Goal: Task Accomplishment & Management: Manage account settings

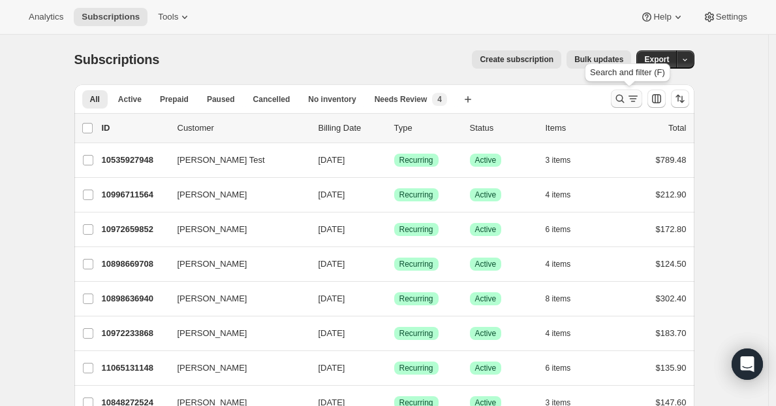
click at [619, 99] on icon "Search and filter results" at bounding box center [620, 98] width 13 height 13
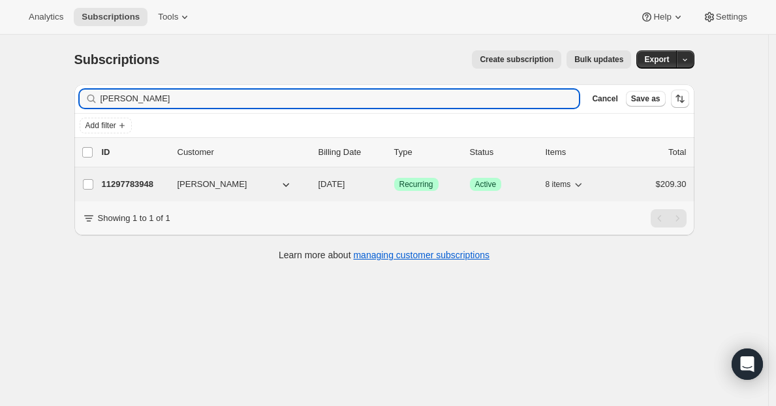
type input "[PERSON_NAME]"
drag, startPoint x: 131, startPoint y: 186, endPoint x: 182, endPoint y: 186, distance: 50.9
click at [131, 186] on p "11297783948" at bounding box center [134, 184] width 65 height 13
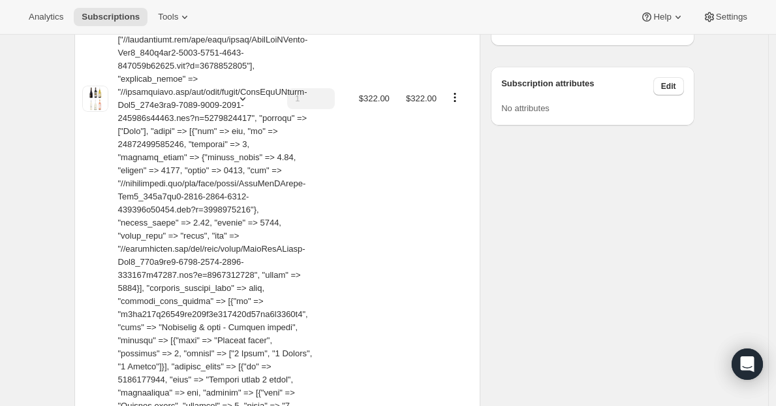
scroll to position [703, 0]
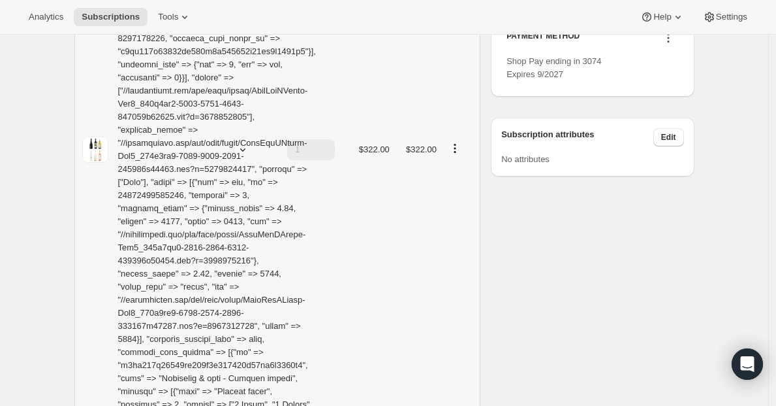
click at [457, 142] on icon "Product actions" at bounding box center [455, 148] width 13 height 13
click at [459, 159] on span "Edit box" at bounding box center [459, 154] width 31 height 10
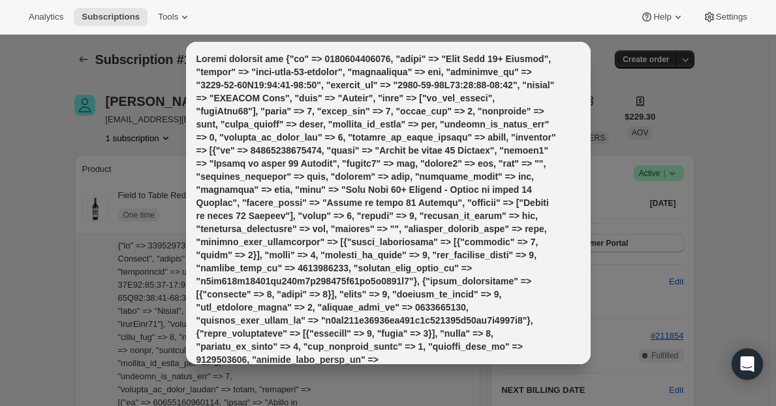
scroll to position [0, 0]
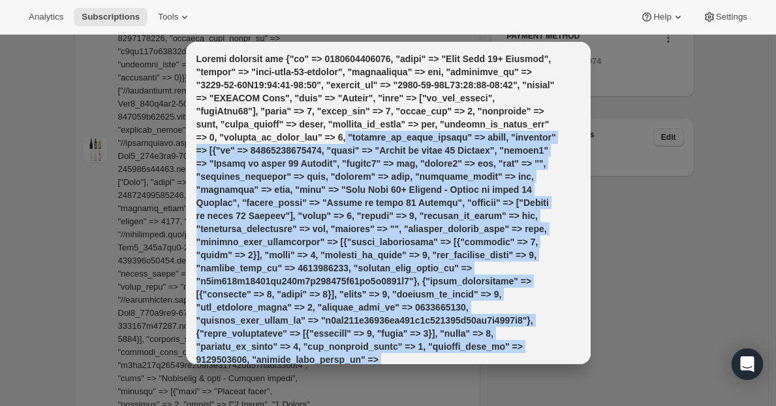
drag, startPoint x: 549, startPoint y: 136, endPoint x: 511, endPoint y: 405, distance: 271.7
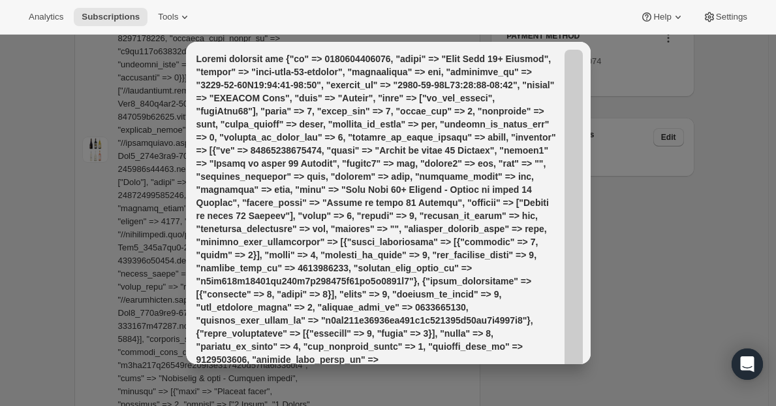
click at [645, 288] on div at bounding box center [388, 203] width 776 height 406
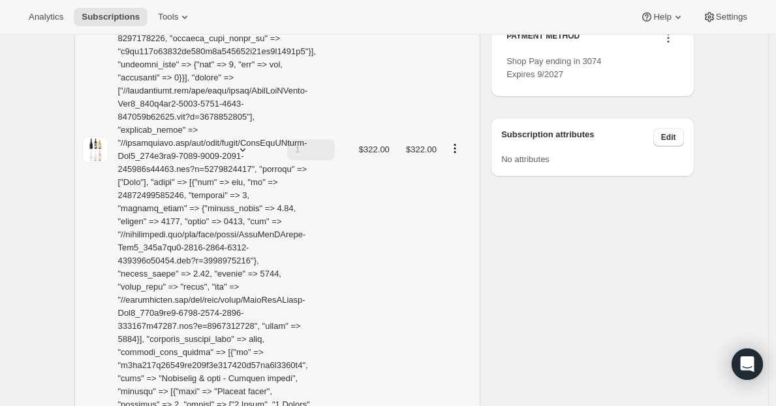
click at [462, 142] on icon "Product actions" at bounding box center [455, 148] width 13 height 13
click at [461, 142] on icon "Product actions" at bounding box center [455, 148] width 13 height 13
click at [456, 189] on div "Edit box Remove" at bounding box center [459, 165] width 47 height 51
click at [456, 180] on span "Remove" at bounding box center [459, 176] width 31 height 10
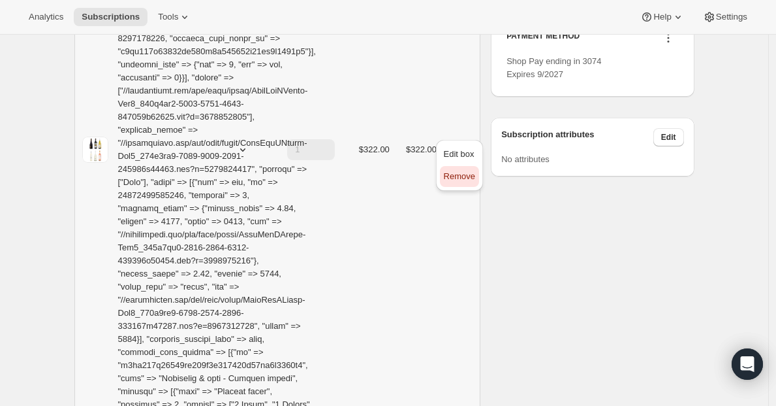
type input "0"
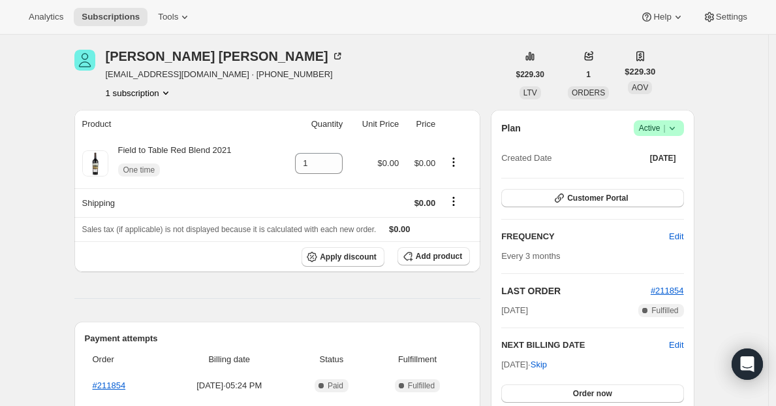
scroll to position [42, 0]
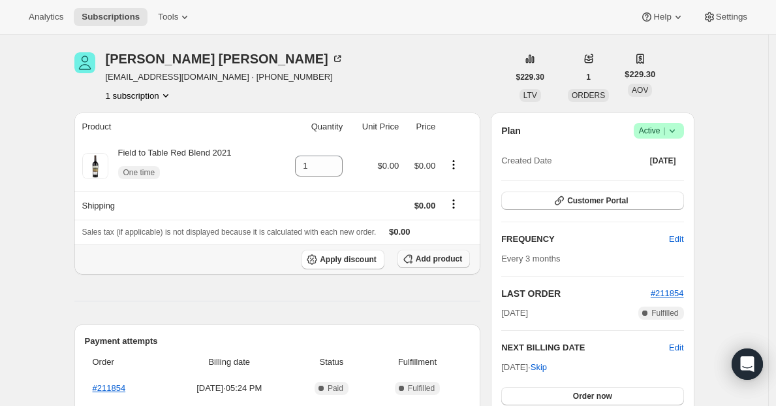
click at [420, 262] on span "Add product" at bounding box center [439, 258] width 46 height 10
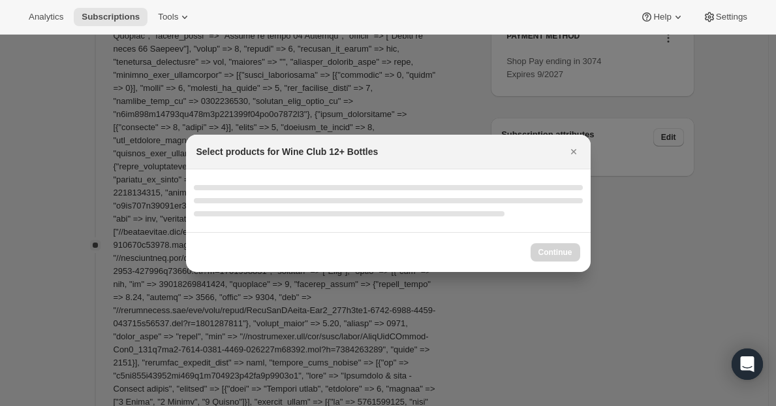
scroll to position [0, 0]
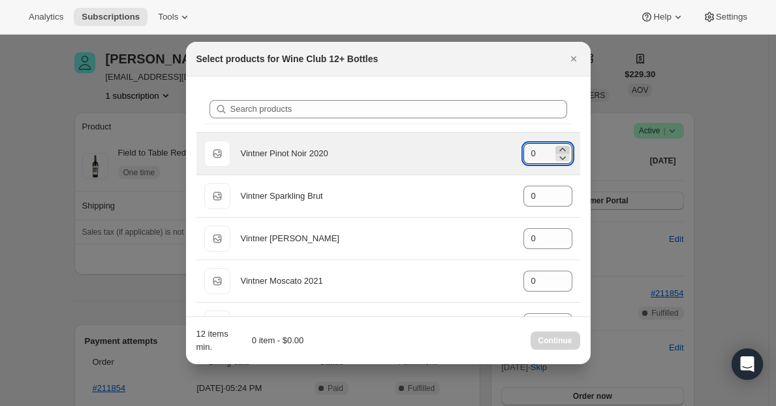
click at [560, 150] on icon ":rib:" at bounding box center [563, 149] width 6 height 3
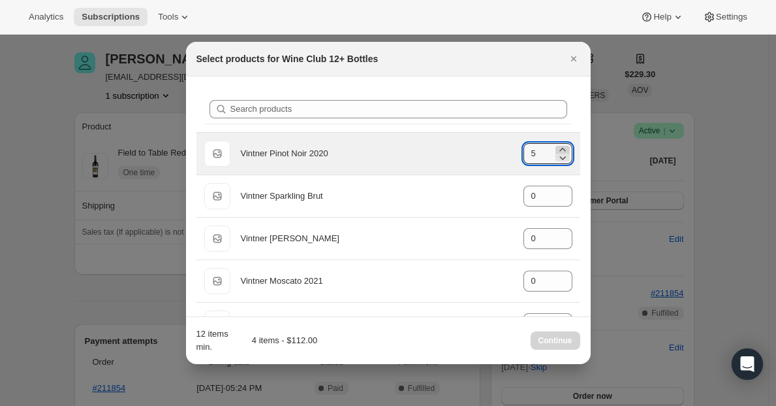
click at [560, 150] on icon ":rib:" at bounding box center [563, 149] width 6 height 3
type input "6"
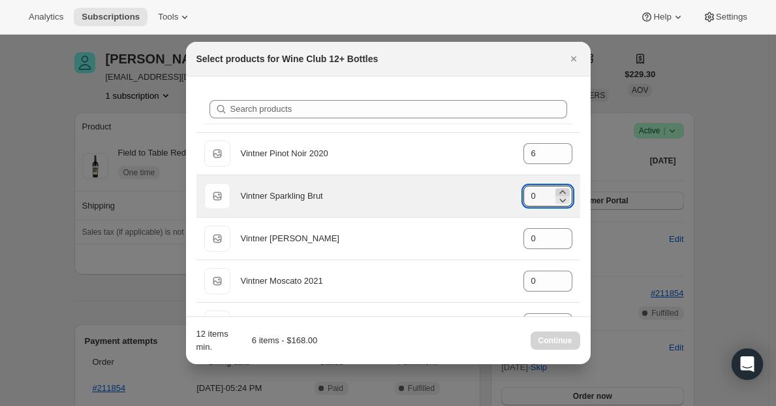
click at [556, 190] on icon ":rib:" at bounding box center [562, 191] width 13 height 13
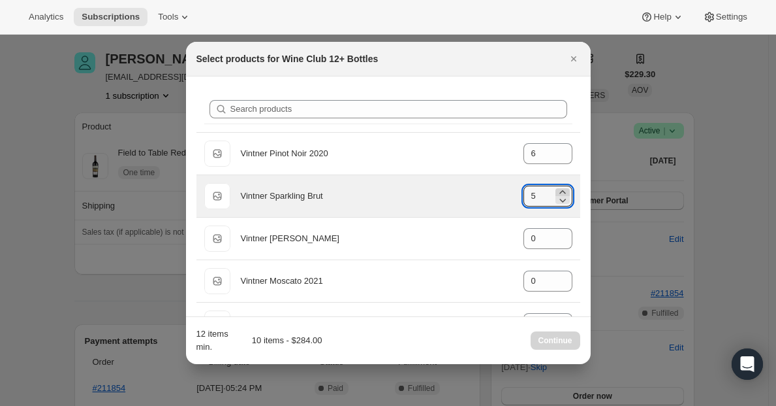
click at [556, 190] on icon ":rib:" at bounding box center [562, 191] width 13 height 13
type input "6"
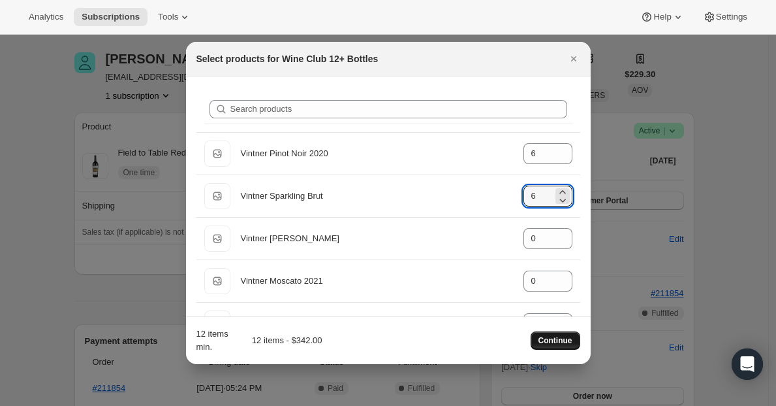
click at [547, 334] on button "Continue" at bounding box center [556, 340] width 50 height 18
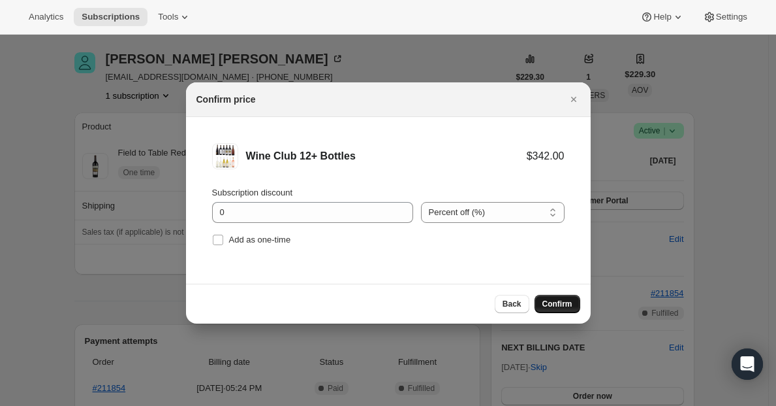
click at [562, 308] on span "Confirm" at bounding box center [558, 303] width 30 height 10
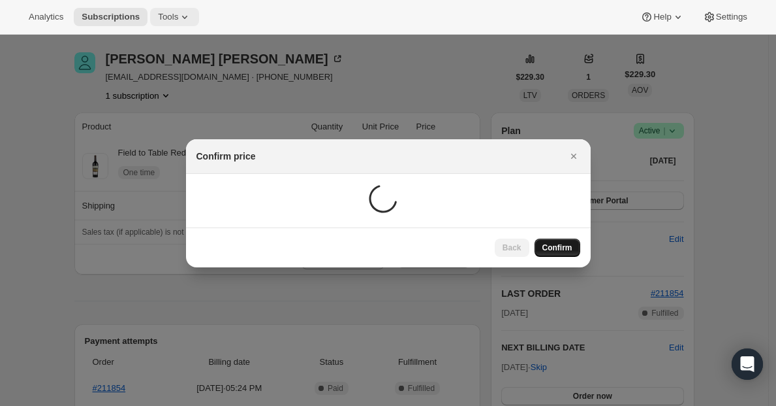
scroll to position [42, 0]
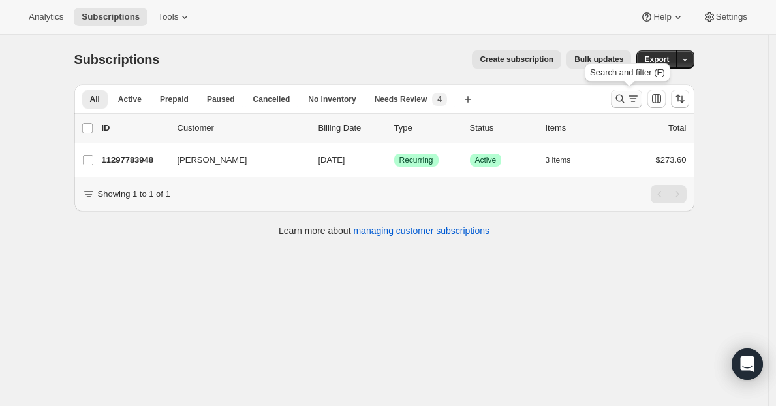
click at [627, 95] on icon "Search and filter results" at bounding box center [620, 98] width 13 height 13
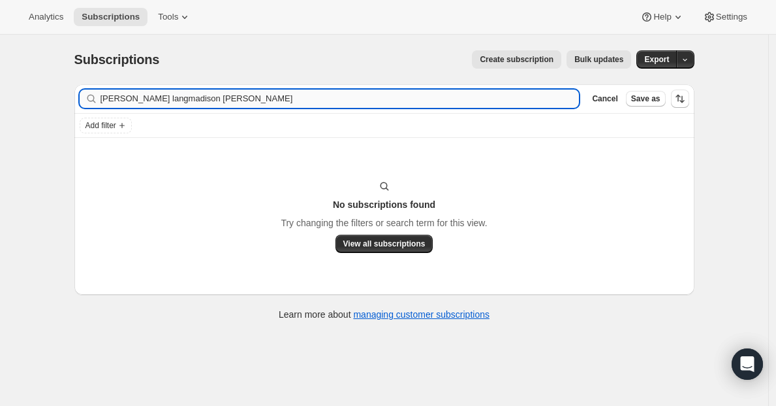
click at [261, 104] on input "[PERSON_NAME] langmadison [PERSON_NAME]" at bounding box center [340, 98] width 479 height 18
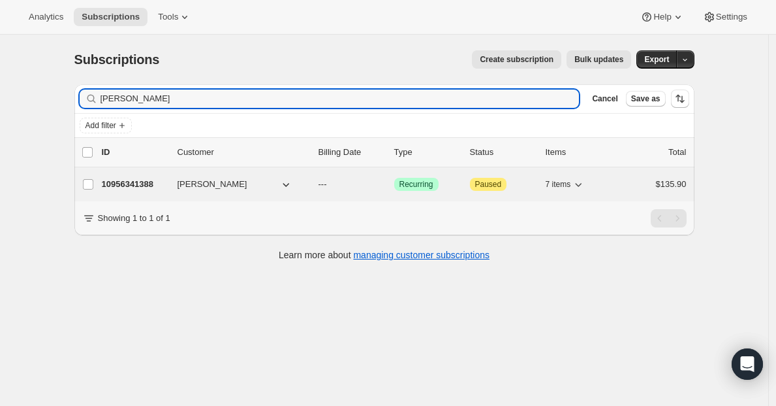
type input "[PERSON_NAME]"
click at [137, 190] on p "10956341388" at bounding box center [134, 184] width 65 height 13
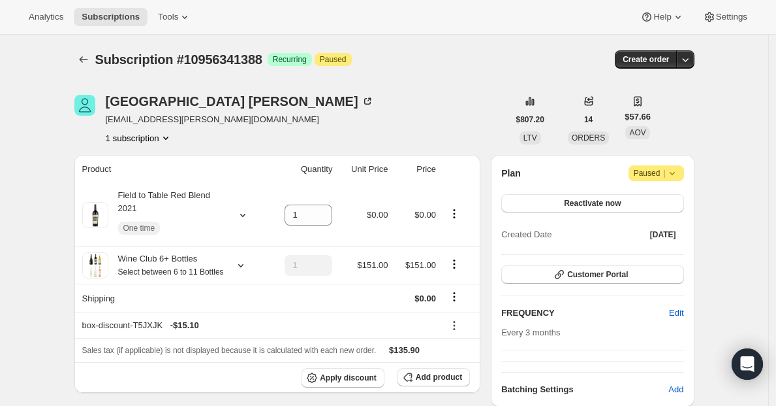
click at [665, 168] on span "Paused |" at bounding box center [656, 173] width 45 height 13
click at [657, 198] on span "Cancel subscription" at bounding box center [657, 199] width 74 height 10
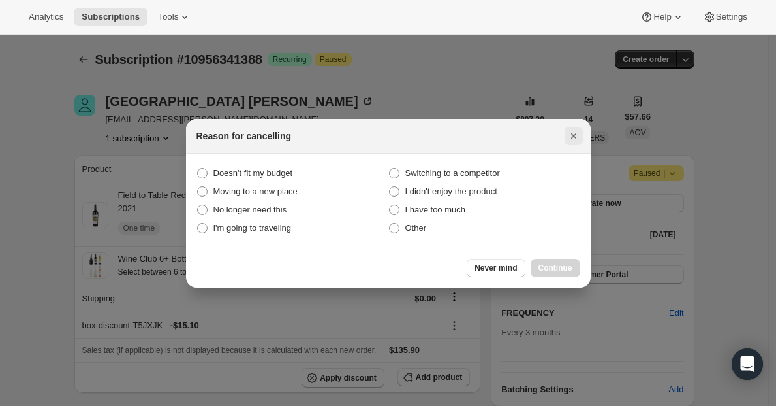
click at [577, 129] on icon "Close" at bounding box center [573, 135] width 13 height 13
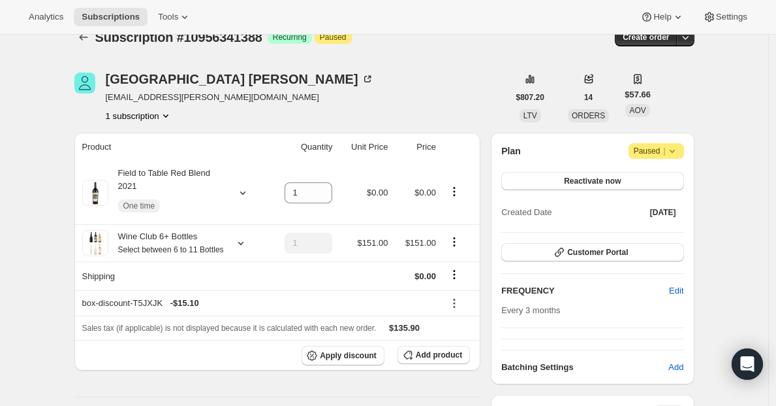
scroll to position [21, 0]
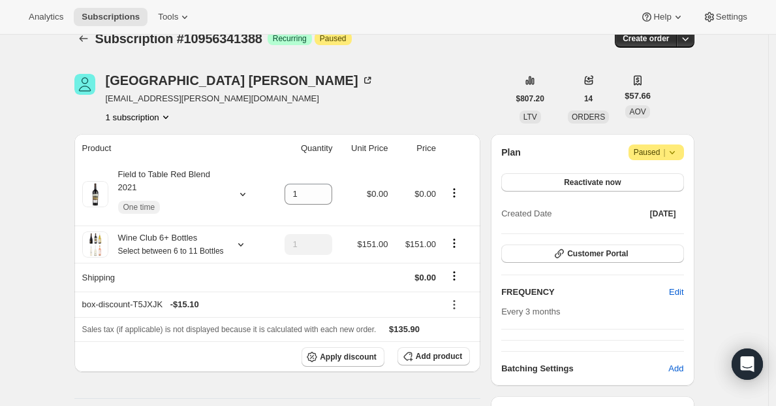
click at [185, 99] on span "madison.m.wehr@gmail.com" at bounding box center [240, 98] width 268 height 13
copy span "madison.m.wehr@gmail.com"
click at [86, 35] on icon "Subscriptions" at bounding box center [83, 38] width 13 height 13
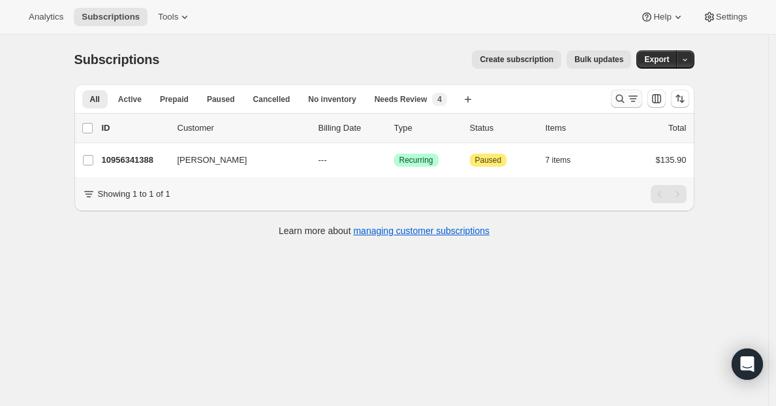
click at [616, 99] on button "Search and filter results" at bounding box center [626, 98] width 31 height 18
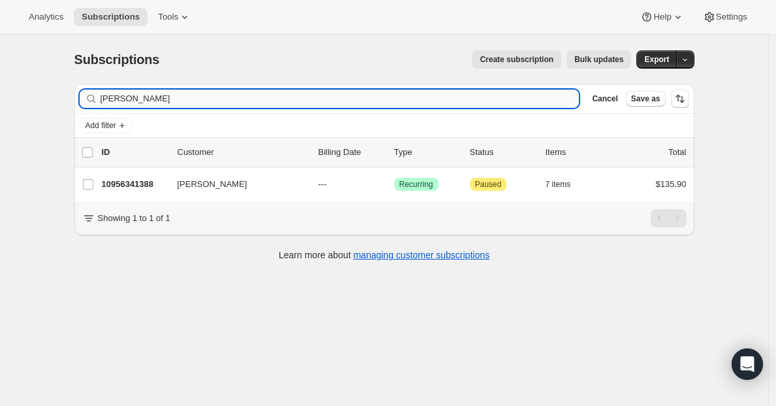
click at [405, 97] on input "madison wehr" at bounding box center [340, 98] width 479 height 18
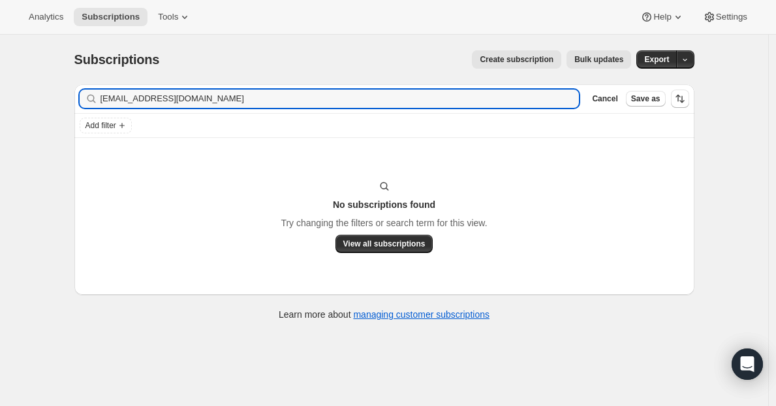
type input "mcleodhaus@gmail.com"
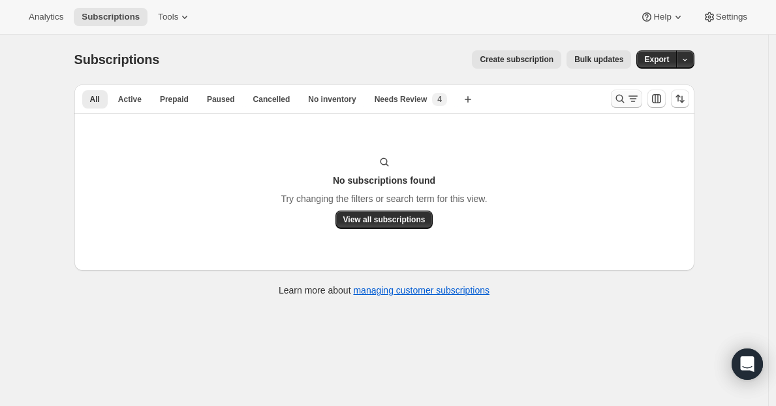
click at [624, 100] on icon "Search and filter results" at bounding box center [620, 99] width 8 height 8
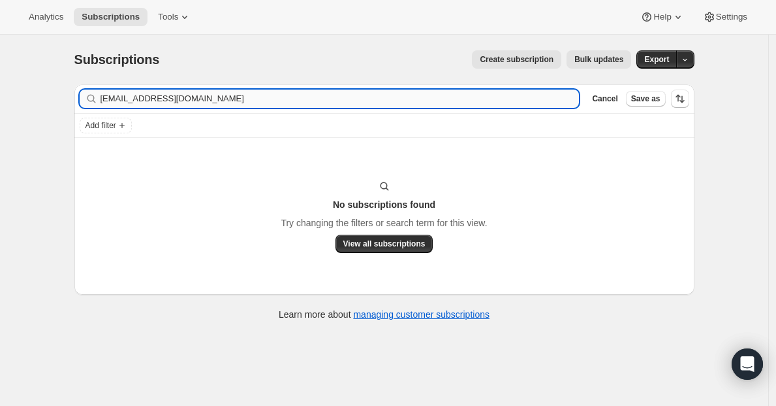
click at [289, 105] on input "[EMAIL_ADDRESS][DOMAIN_NAME]" at bounding box center [340, 98] width 479 height 18
type input "kcw624@gmail.com"
